Goal: Information Seeking & Learning: Find contact information

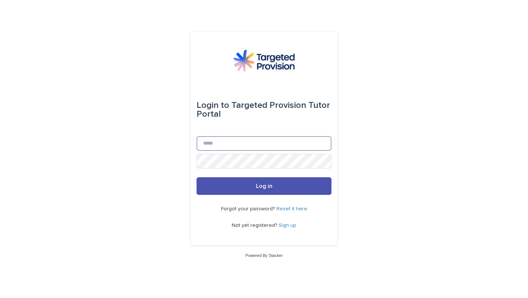
click at [275, 142] on input "Email" at bounding box center [263, 143] width 135 height 15
type input "**********"
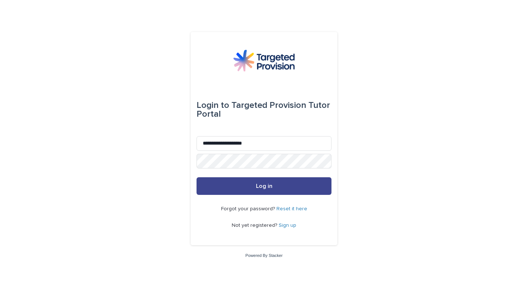
click at [279, 183] on button "Log in" at bounding box center [263, 186] width 135 height 18
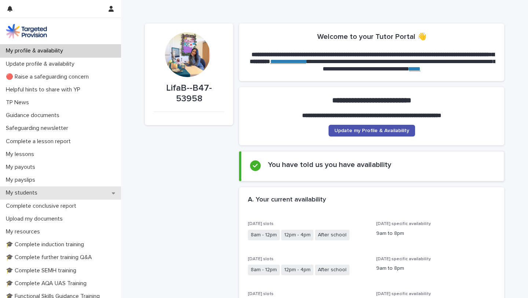
click at [63, 187] on div "My students" at bounding box center [60, 192] width 121 height 13
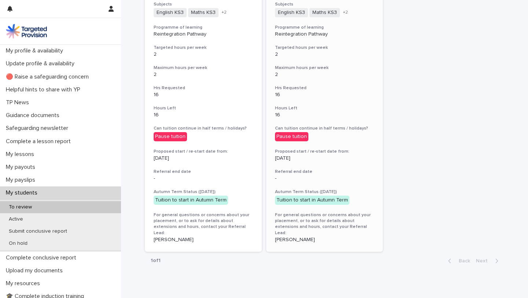
scroll to position [247, 0]
click at [337, 10] on span "Maths KS3" at bounding box center [324, 11] width 30 height 9
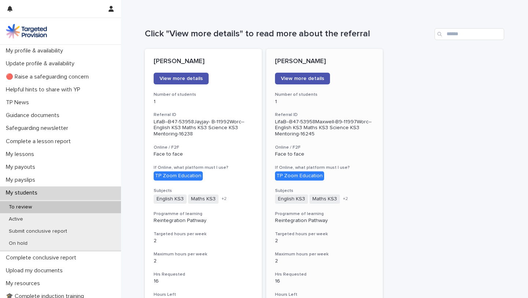
scroll to position [66, 0]
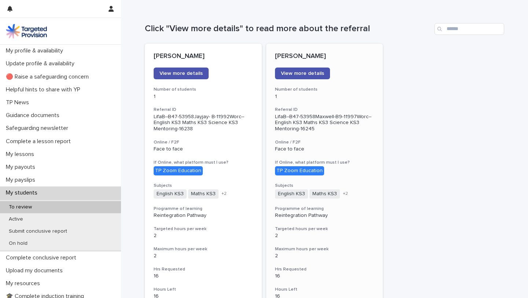
click at [343, 196] on div "English KS3 Maths KS3 Mentoring Science KS3 + 2" at bounding box center [324, 193] width 99 height 9
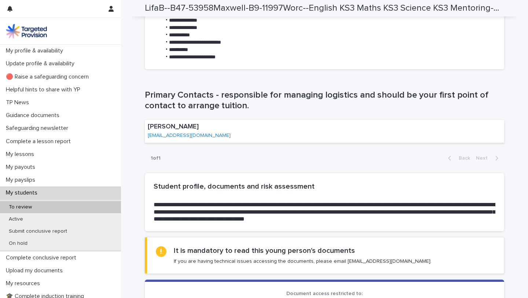
scroll to position [467, 0]
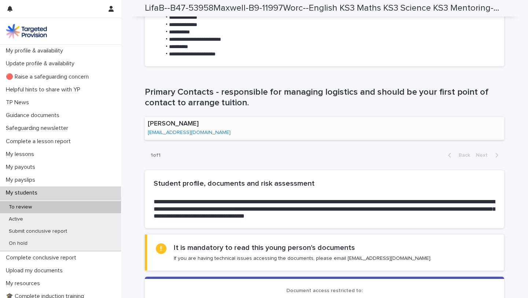
click at [199, 132] on link "llane@redditch.tgacademy.org.uk" at bounding box center [189, 132] width 83 height 5
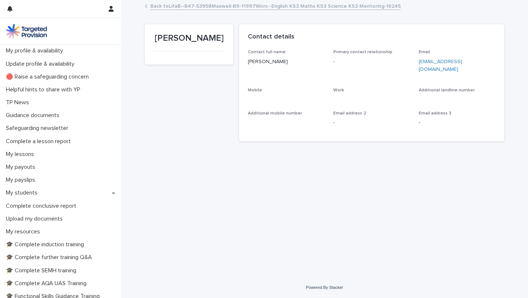
click at [462, 62] on link "llane@redditch.tgacademy.org.uk" at bounding box center [440, 65] width 43 height 13
drag, startPoint x: 501, startPoint y: 60, endPoint x: 416, endPoint y: 63, distance: 84.7
click at [416, 63] on div "Contact full name Laura Lane Primary contact relationship - Email llane@redditc…" at bounding box center [371, 95] width 265 height 92
copy link "llane@redditch.tgacademy.org.uk"
click at [144, 7] on div "Back to LifaB--B47-53958Maxwell-B9-11997Worc--English KS3 Maths KS3 Science KS3…" at bounding box center [324, 6] width 367 height 10
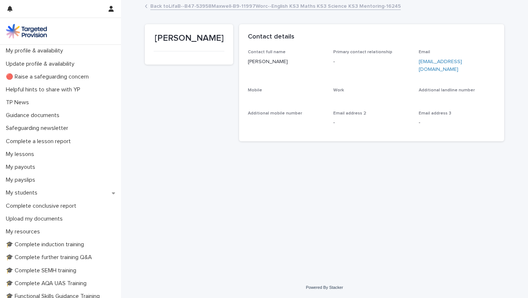
click at [146, 6] on icon at bounding box center [145, 6] width 1 height 3
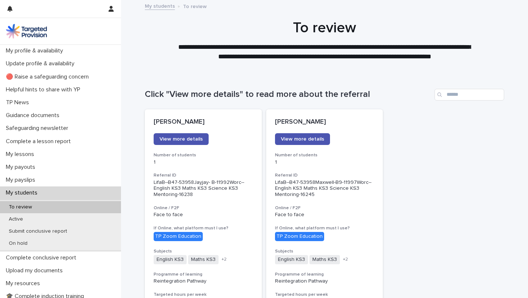
click at [185, 138] on span "View more details" at bounding box center [180, 138] width 43 height 5
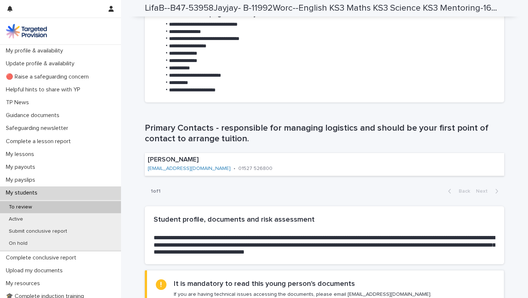
scroll to position [438, 0]
